Goal: Navigation & Orientation: Go to known website

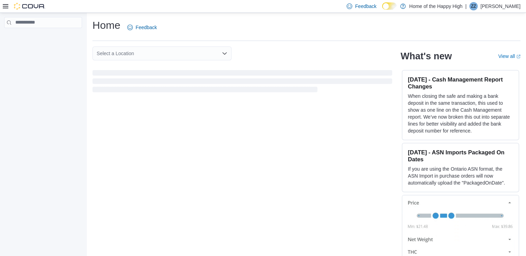
click at [476, 8] on span "ZZ" at bounding box center [473, 6] width 5 height 8
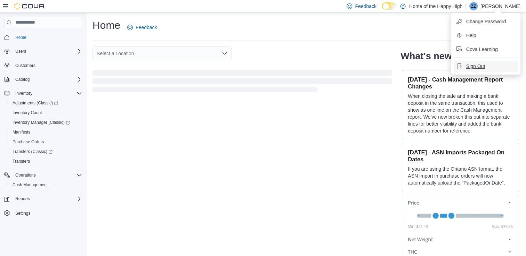
click at [468, 69] on span "Sign Out" at bounding box center [475, 66] width 19 height 7
